Goal: Browse casually: Explore the website without a specific task or goal

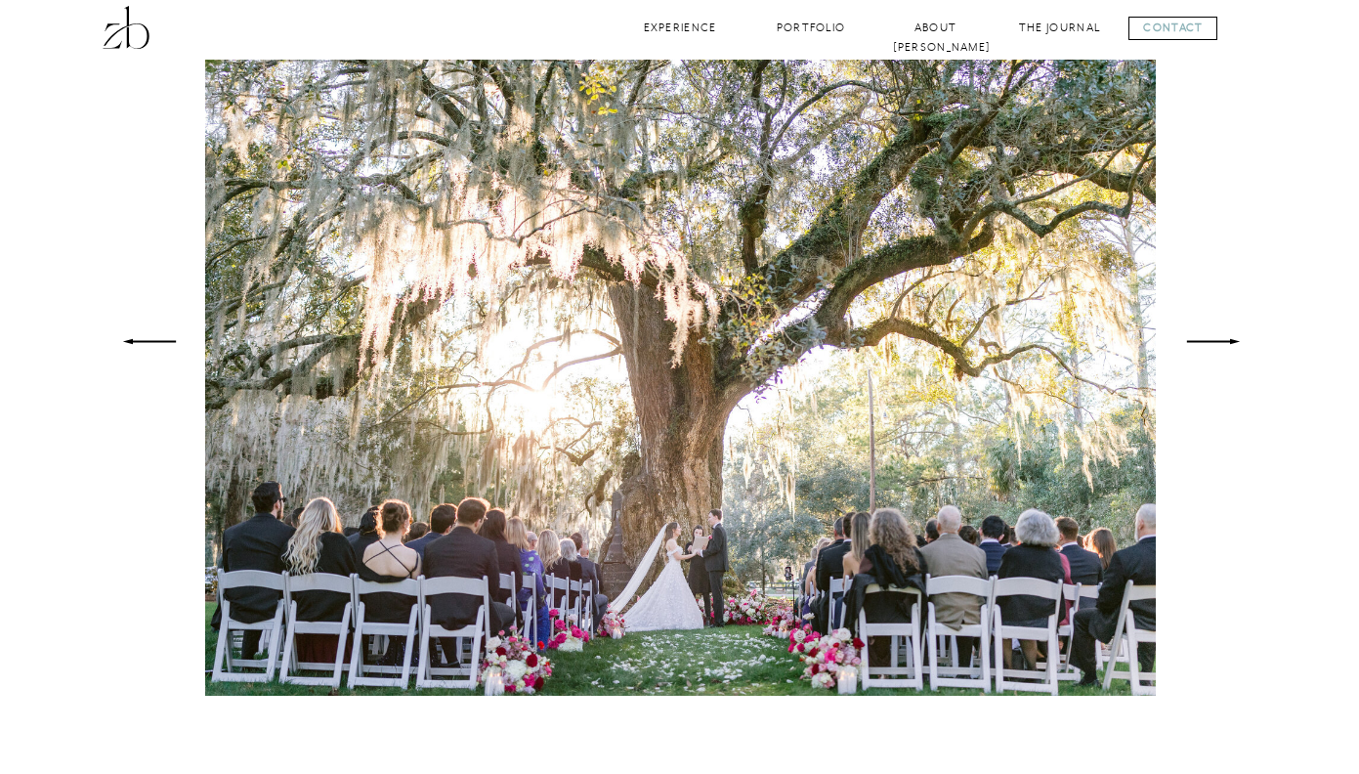
scroll to position [1346, 0]
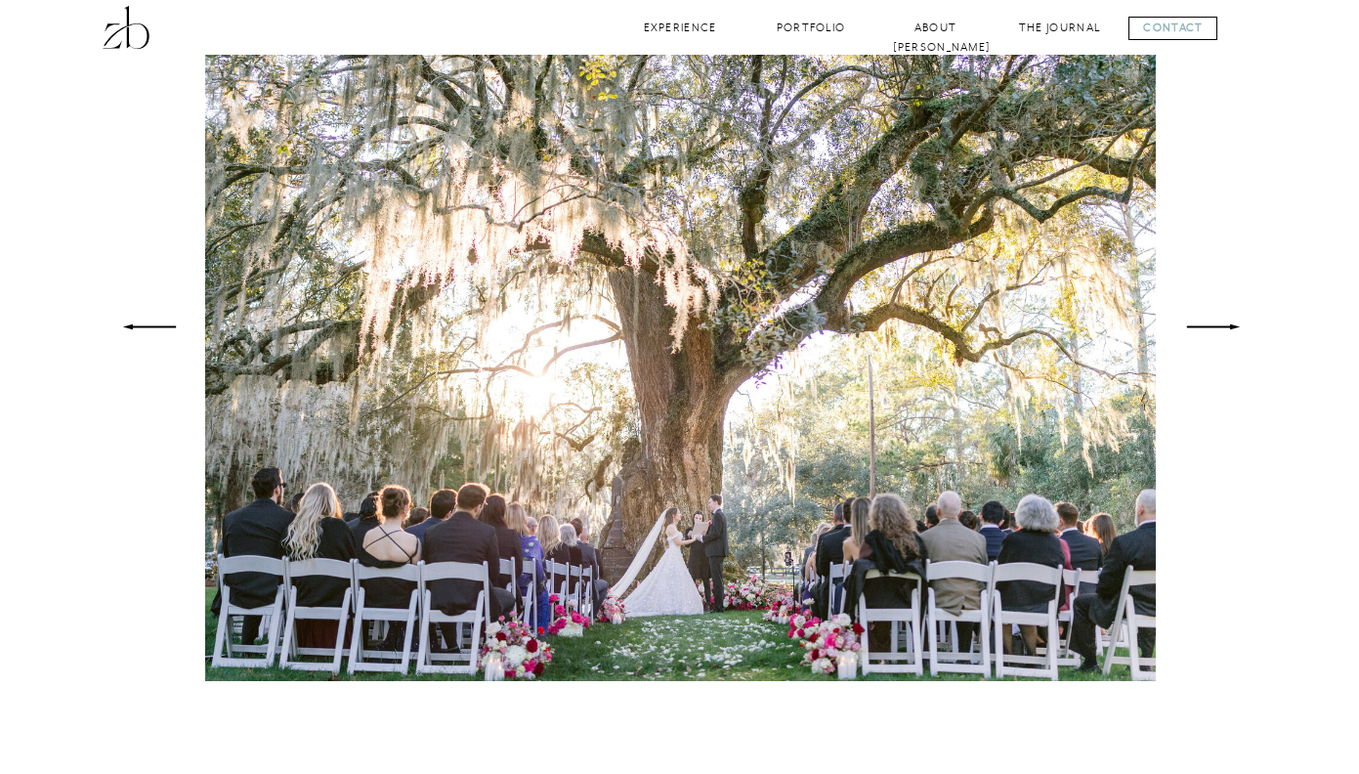
click at [134, 321] on icon at bounding box center [149, 326] width 72 height 69
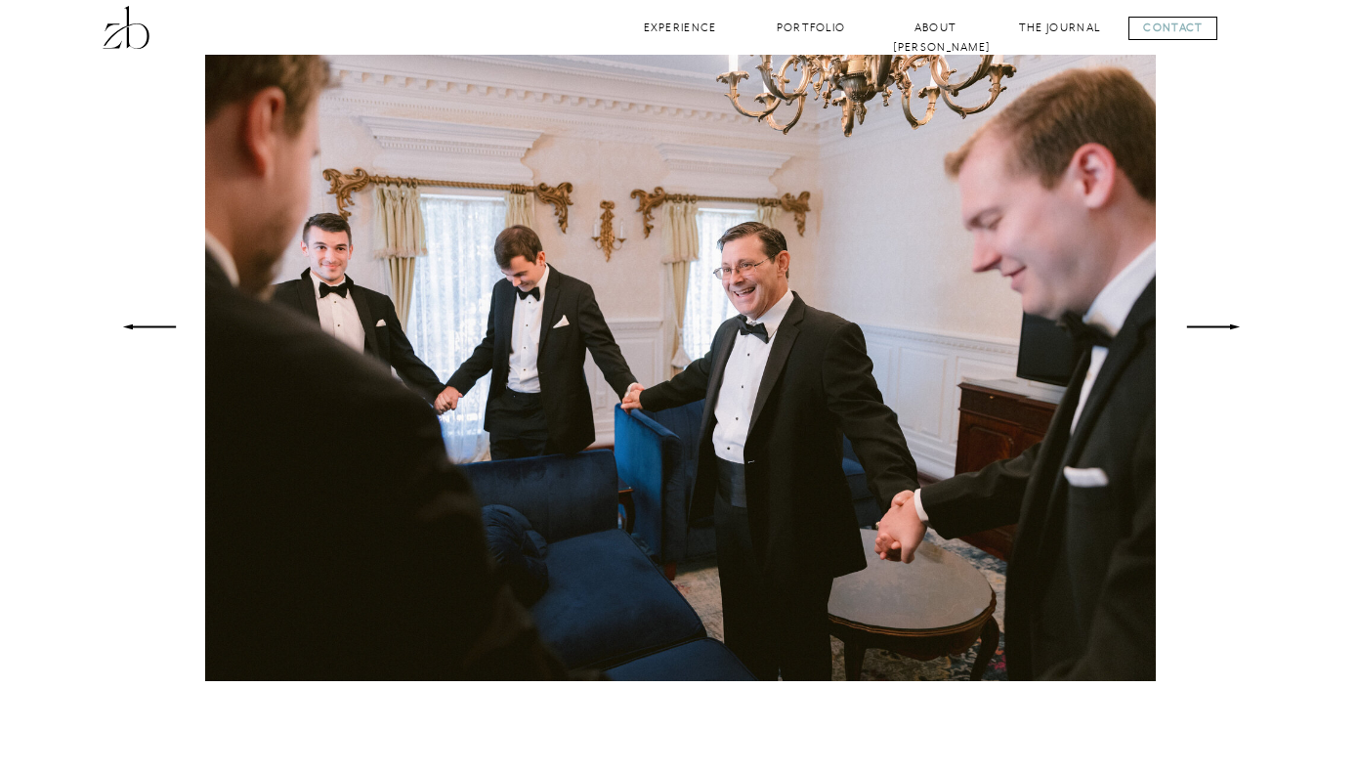
click at [134, 321] on icon at bounding box center [149, 326] width 72 height 69
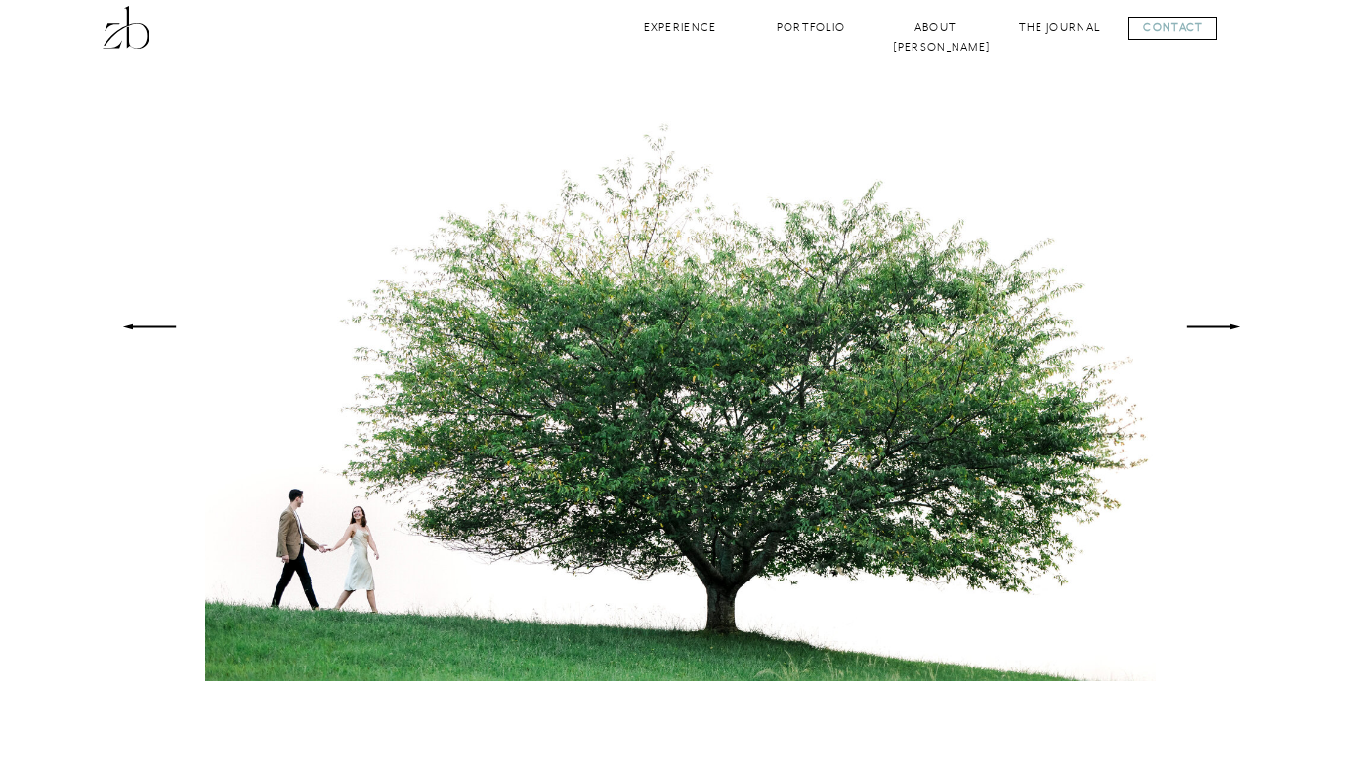
click at [134, 322] on icon at bounding box center [149, 326] width 72 height 69
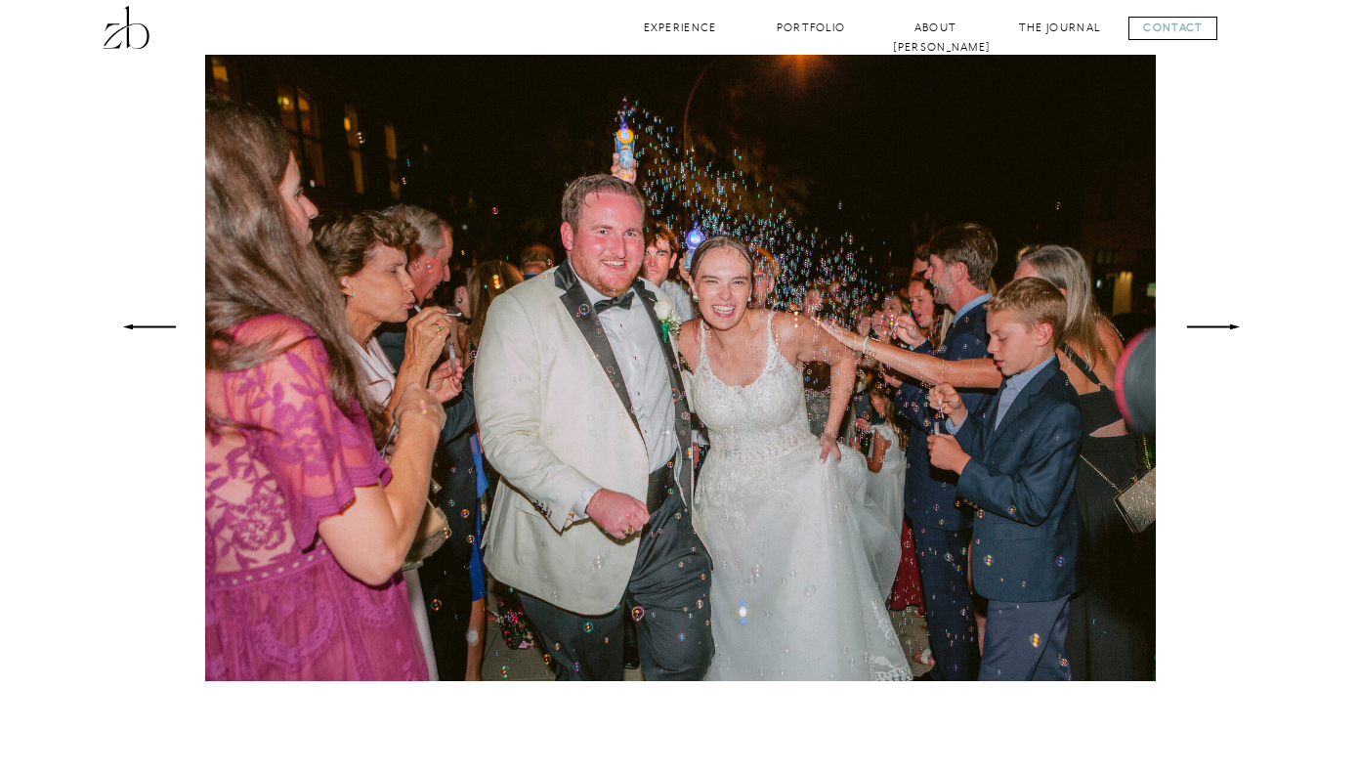
click at [137, 325] on polygon at bounding box center [148, 326] width 53 height 5
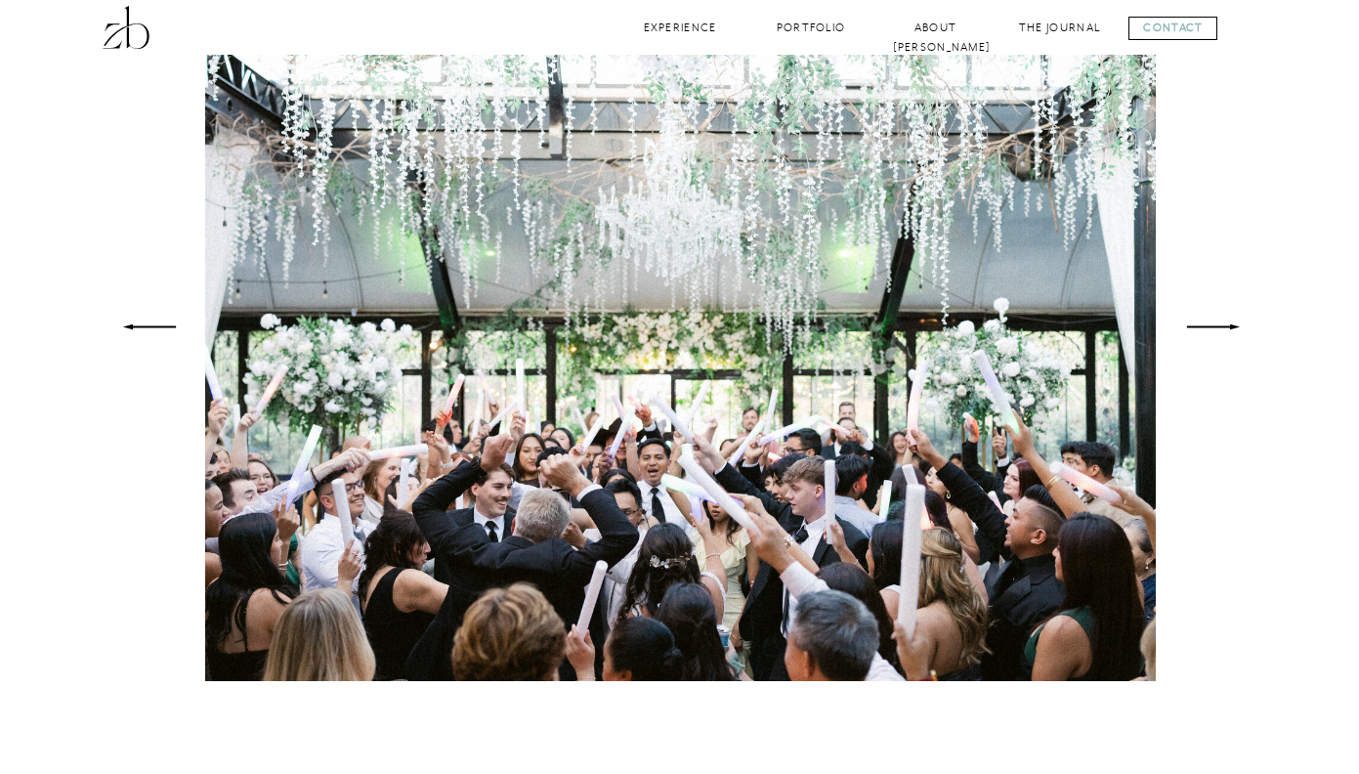
click at [137, 325] on polygon at bounding box center [148, 326] width 53 height 5
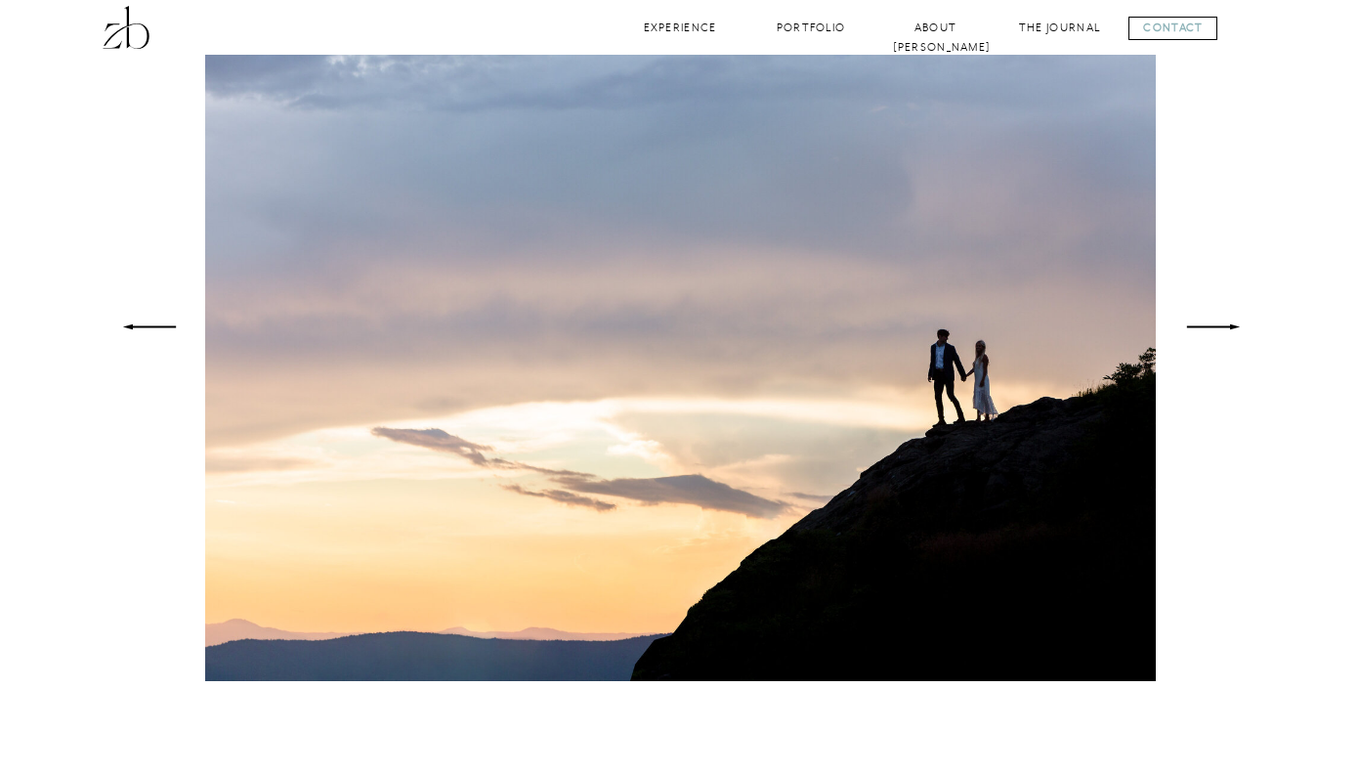
click at [136, 325] on polygon at bounding box center [148, 326] width 53 height 5
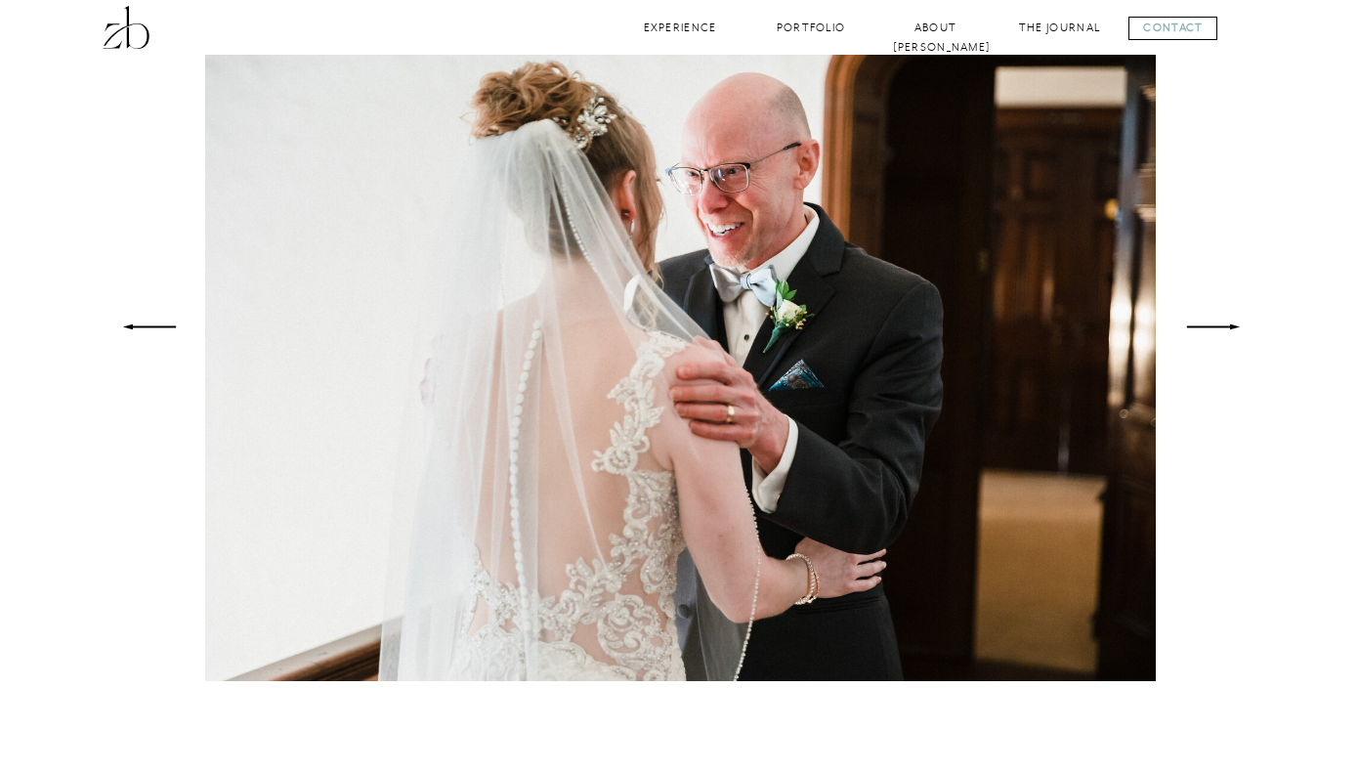
click at [136, 325] on polygon at bounding box center [148, 326] width 53 height 5
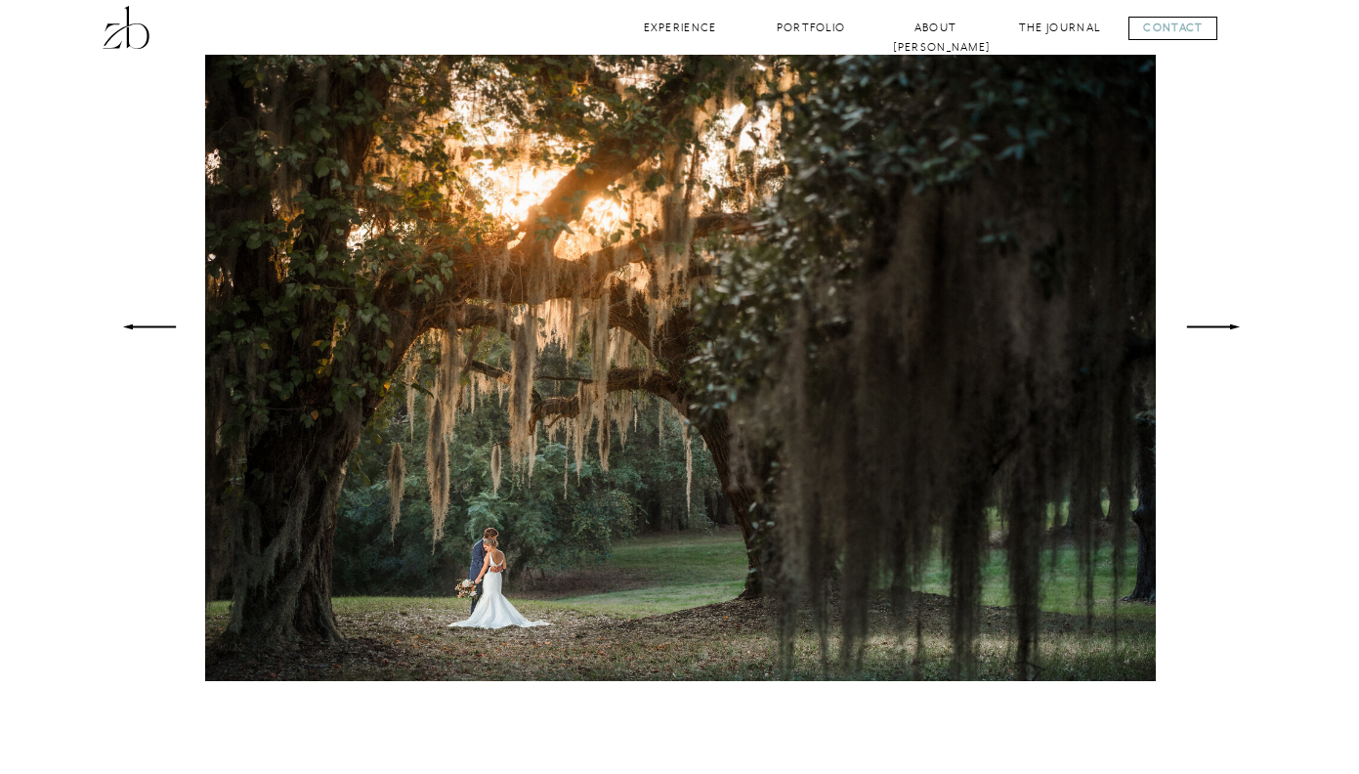
click at [136, 325] on polygon at bounding box center [148, 326] width 53 height 5
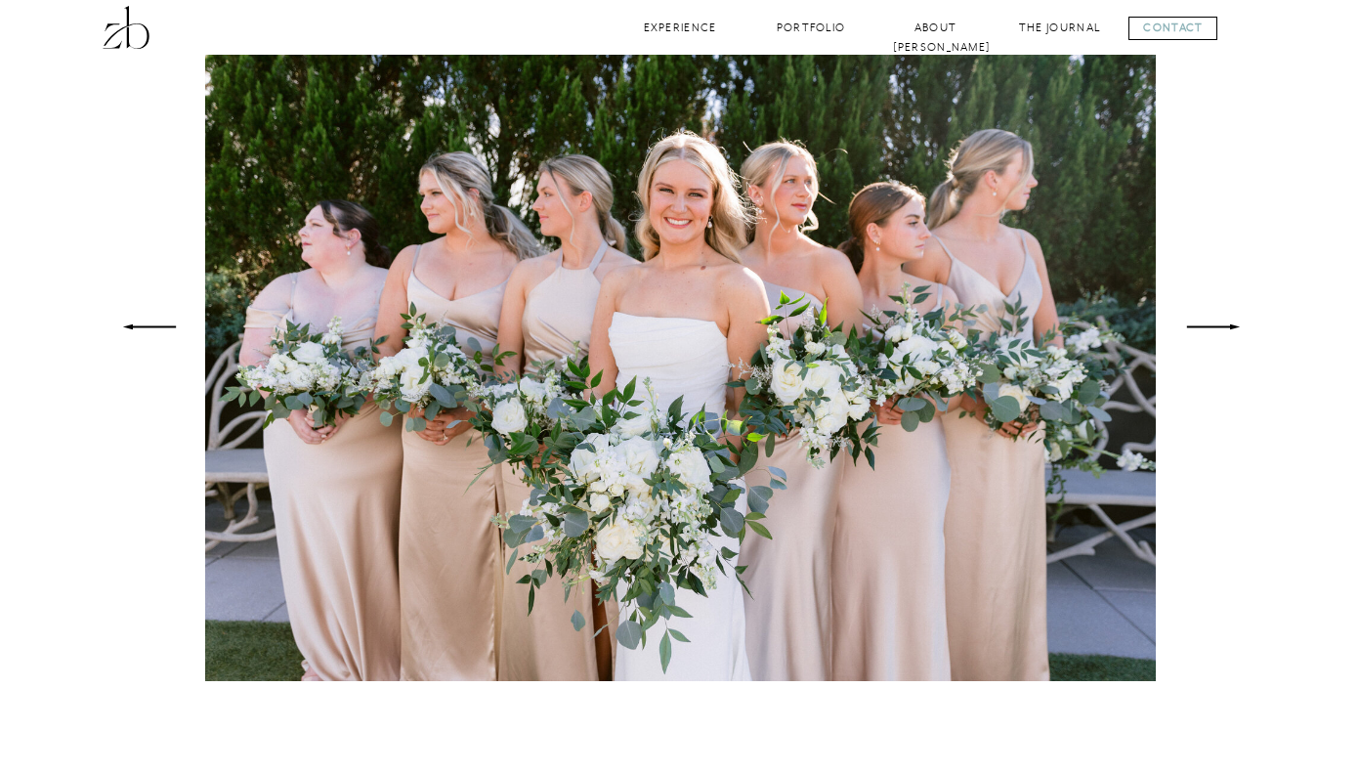
click at [136, 325] on polygon at bounding box center [148, 326] width 53 height 5
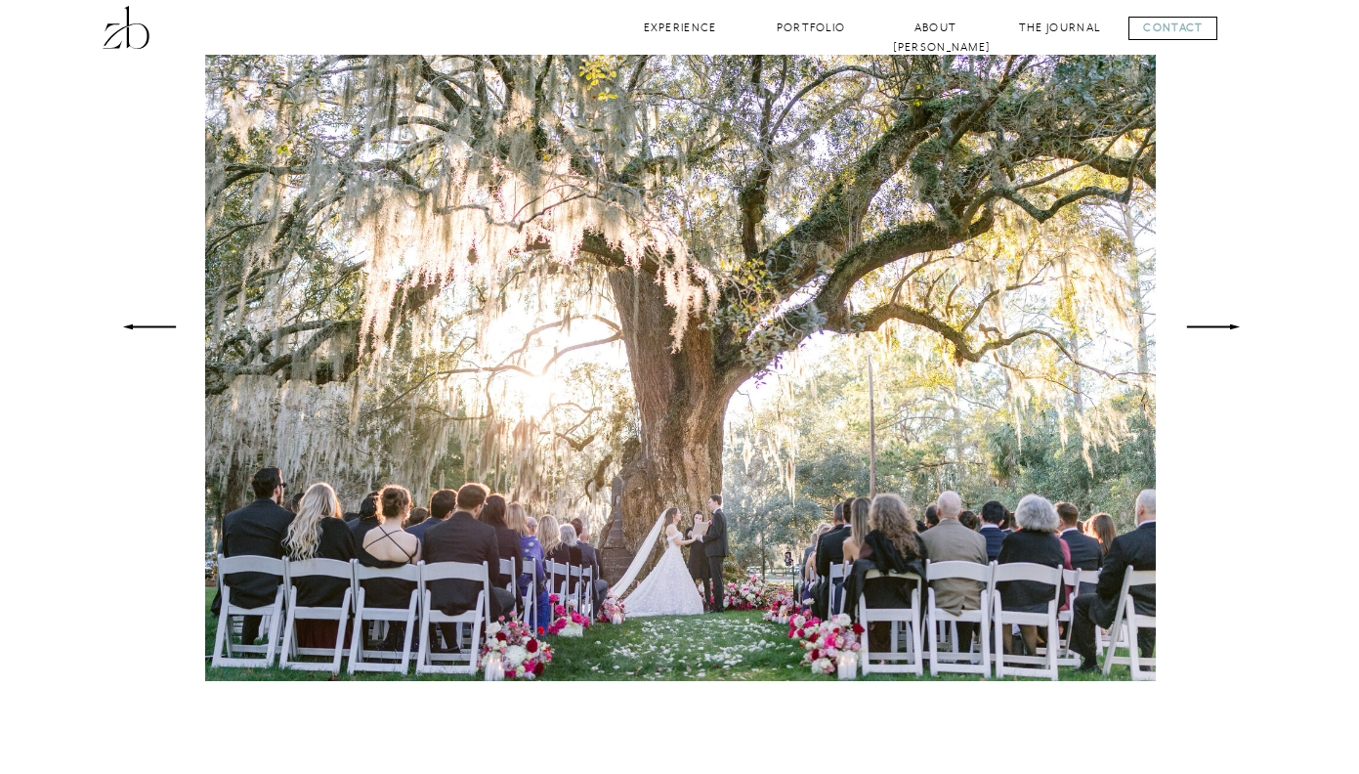
click at [139, 325] on polygon at bounding box center [148, 326] width 53 height 5
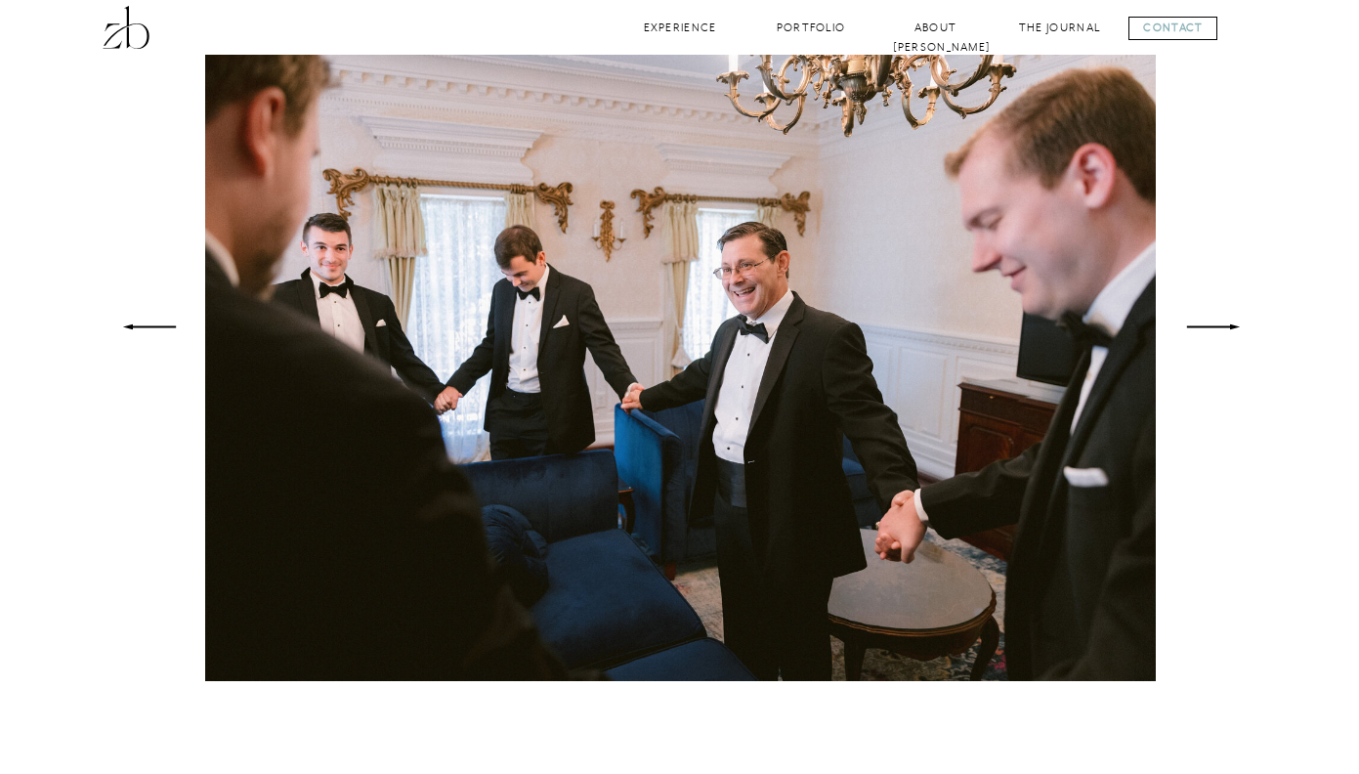
click at [139, 325] on polygon at bounding box center [148, 326] width 53 height 5
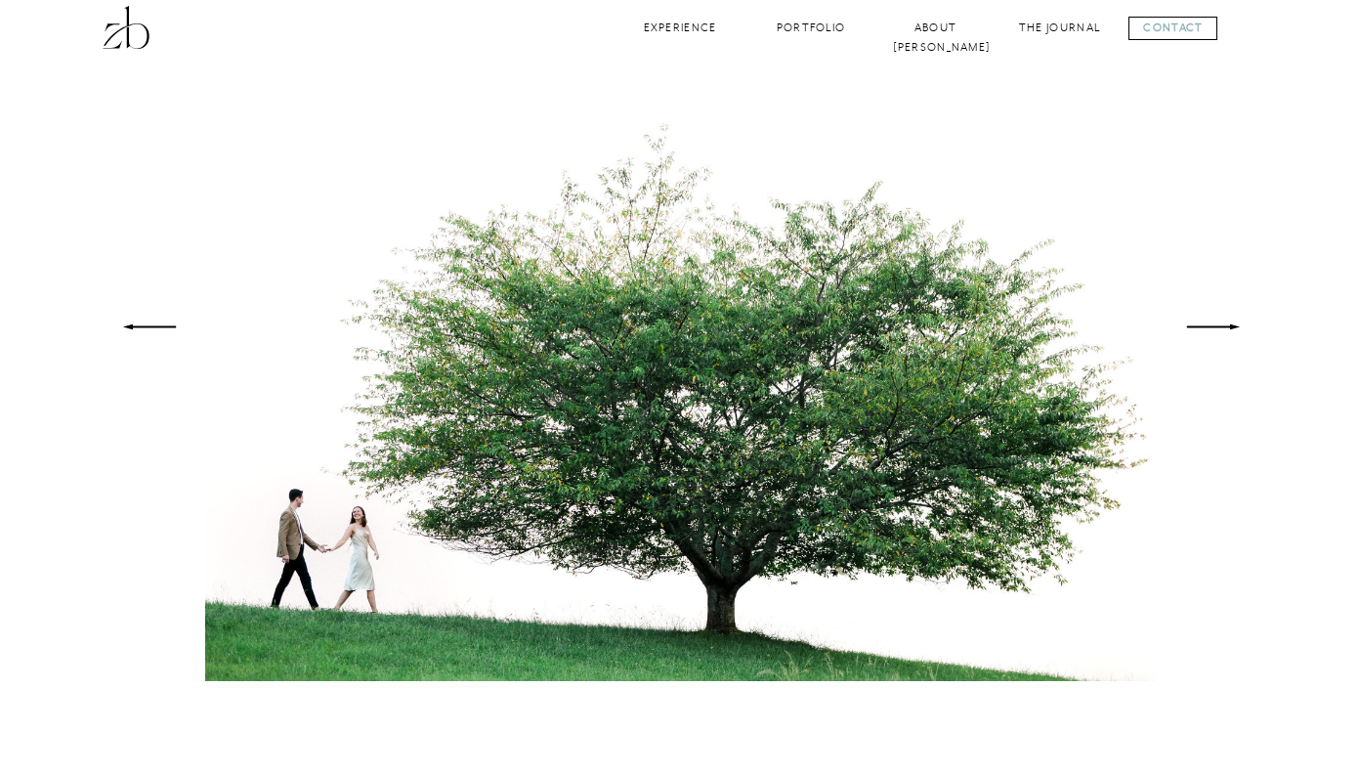
click at [139, 325] on polygon at bounding box center [148, 326] width 53 height 5
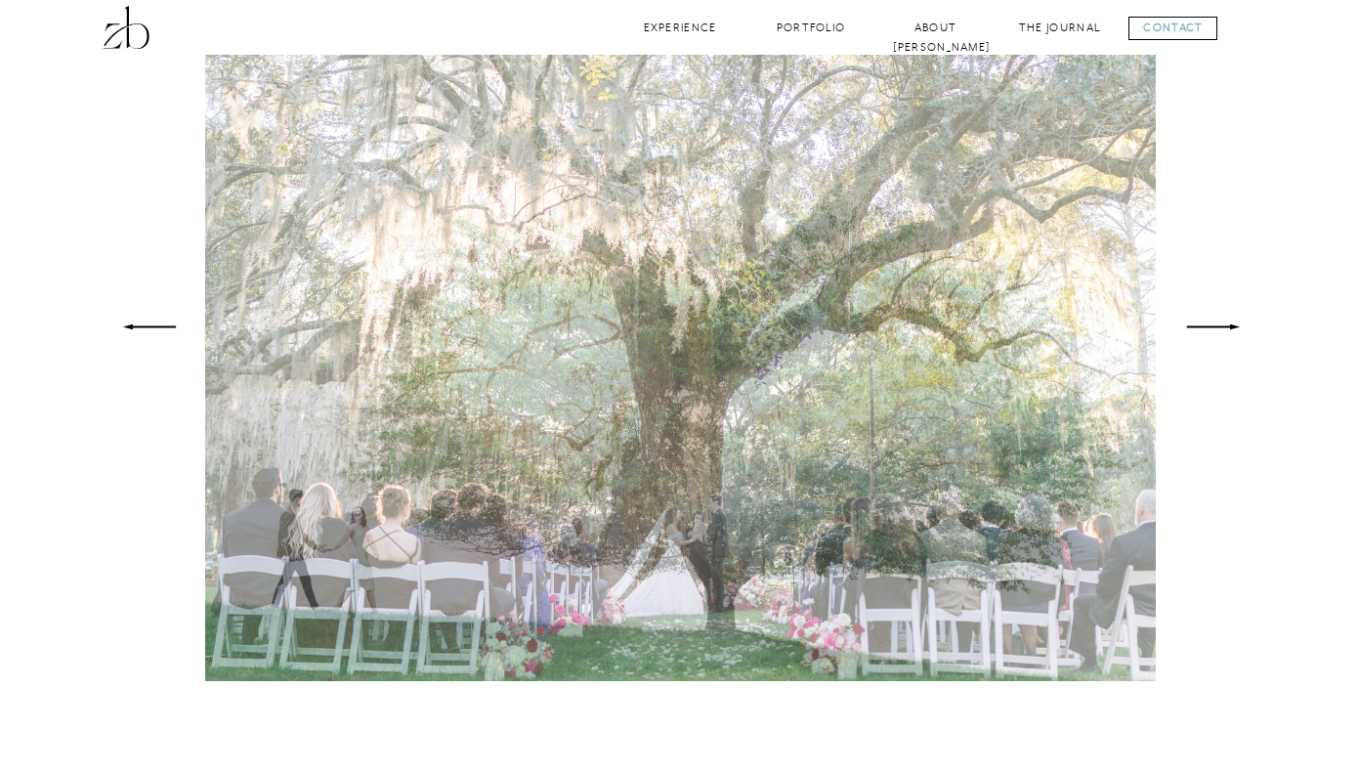
click at [139, 325] on polygon at bounding box center [148, 326] width 53 height 5
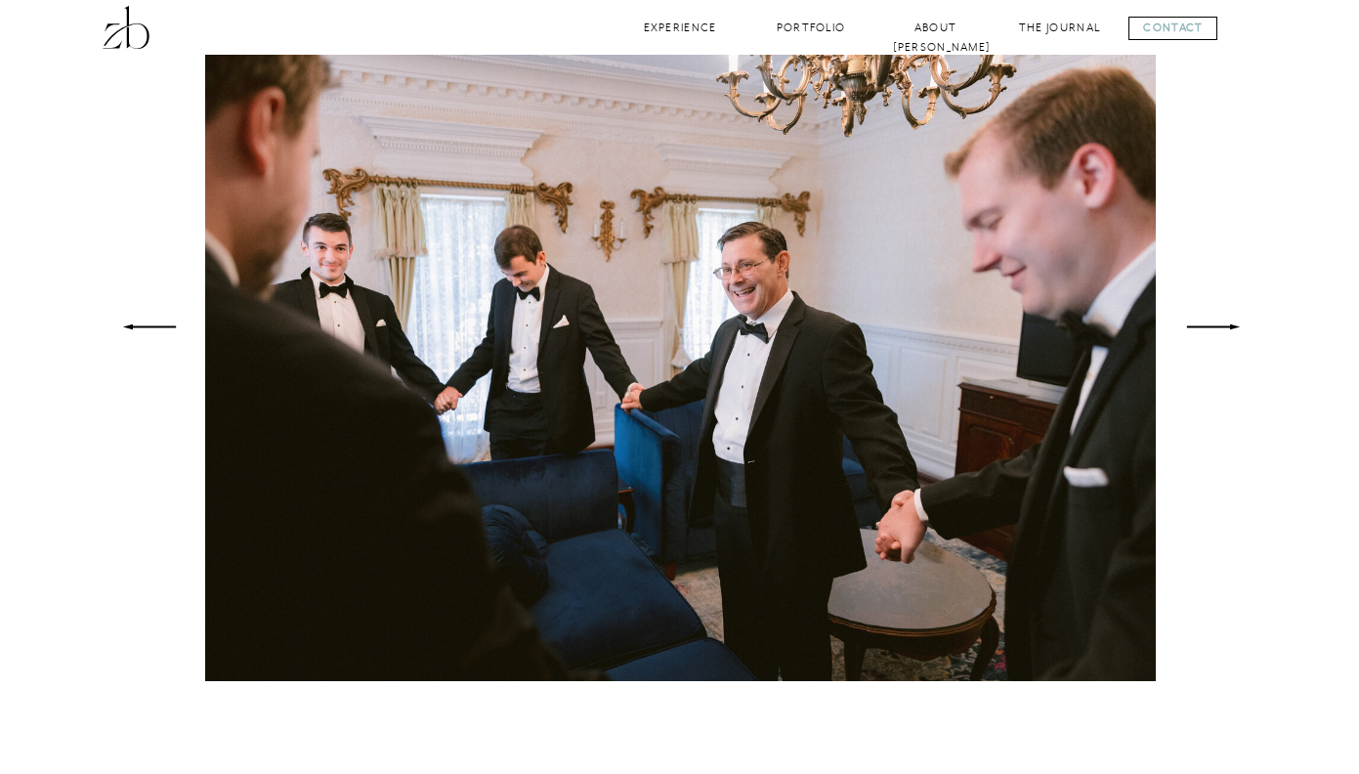
click at [139, 325] on polygon at bounding box center [148, 326] width 53 height 5
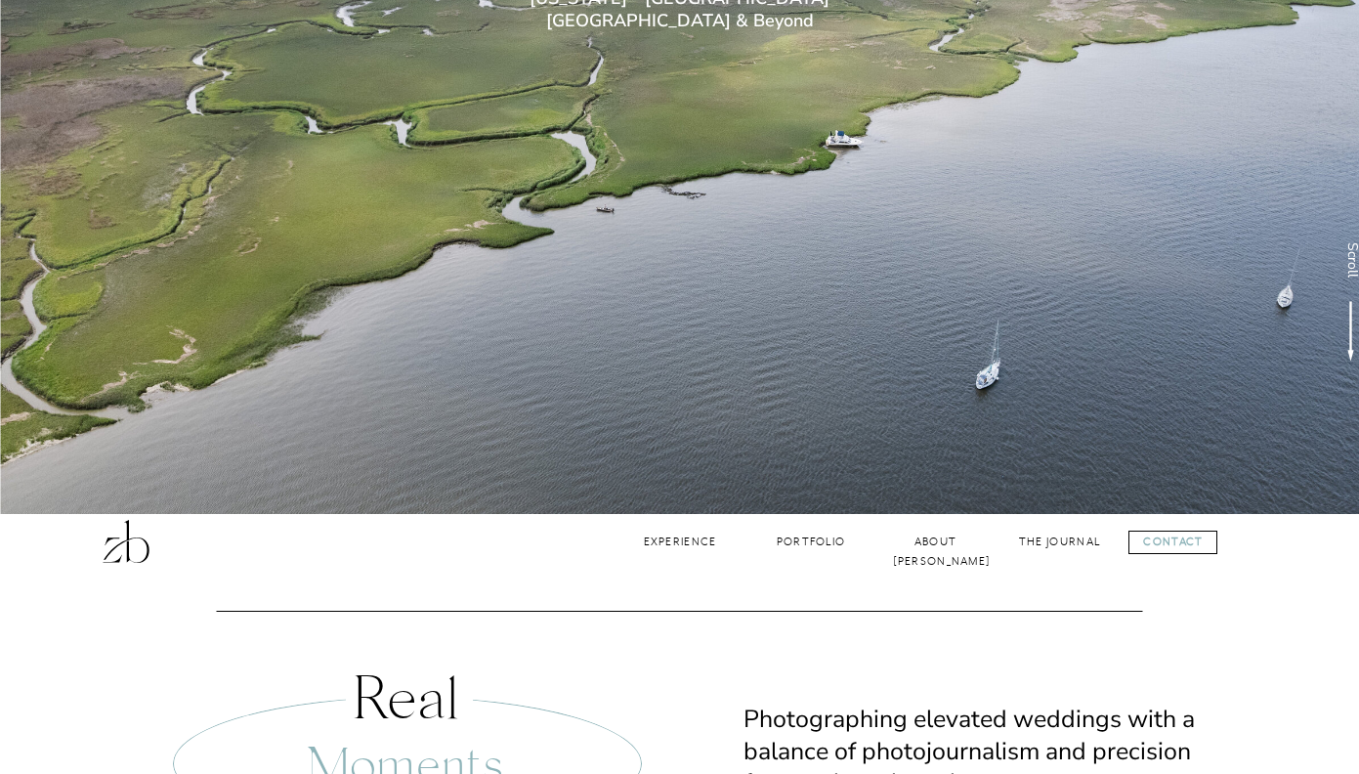
scroll to position [303, 0]
